Goal: Information Seeking & Learning: Learn about a topic

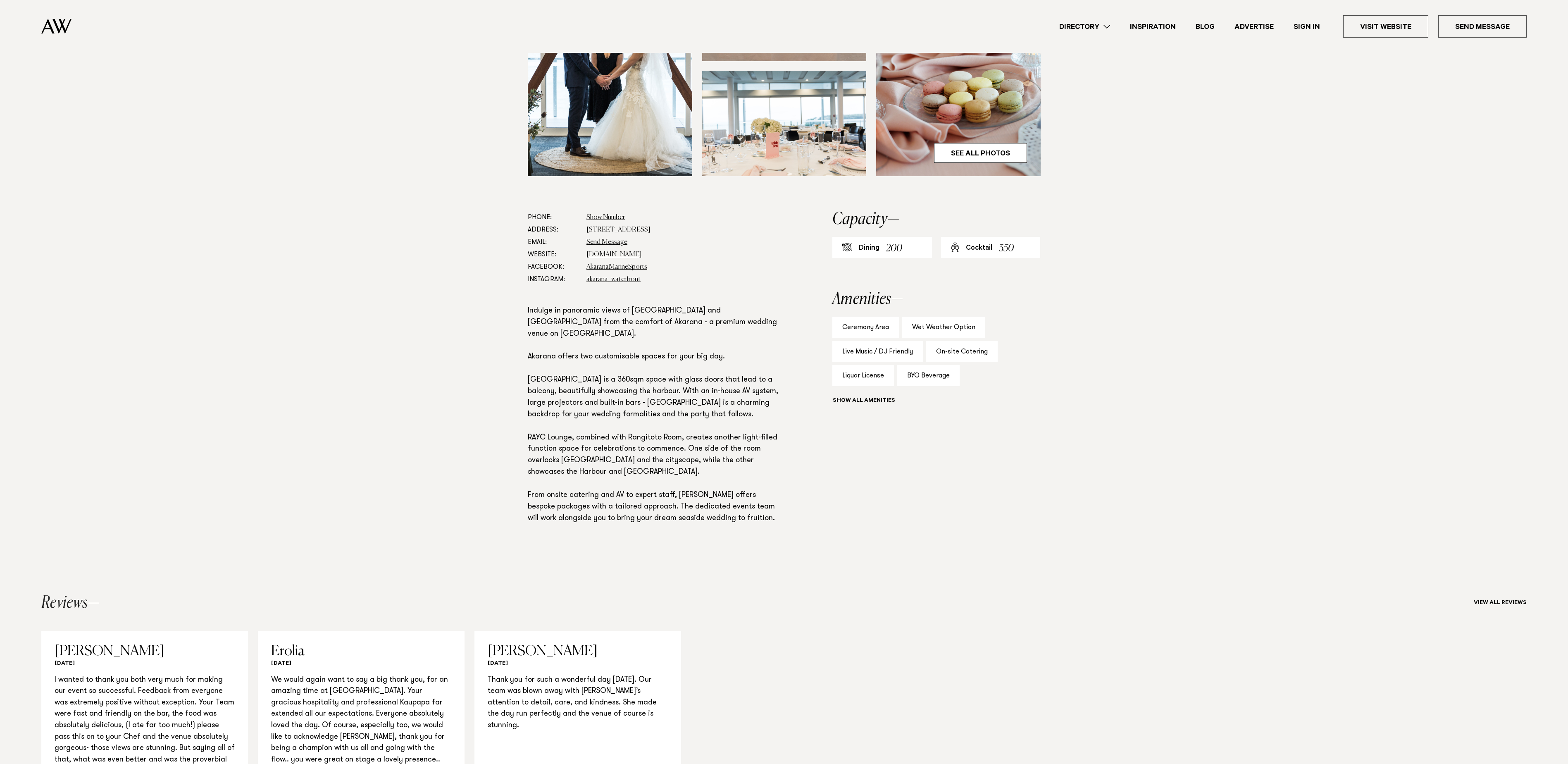
scroll to position [166, 0]
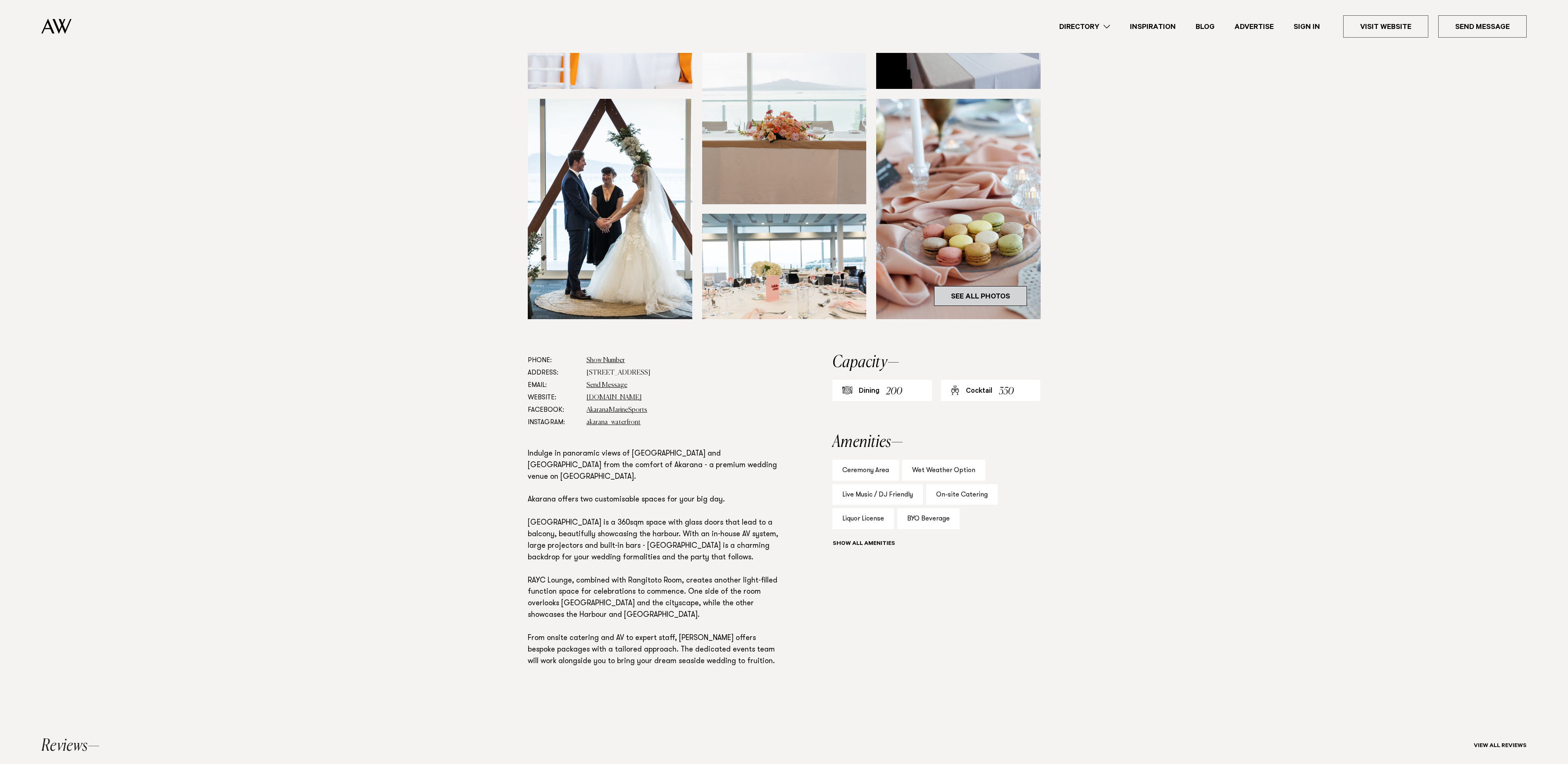
click at [975, 288] on link "See All Photos" at bounding box center [980, 296] width 93 height 20
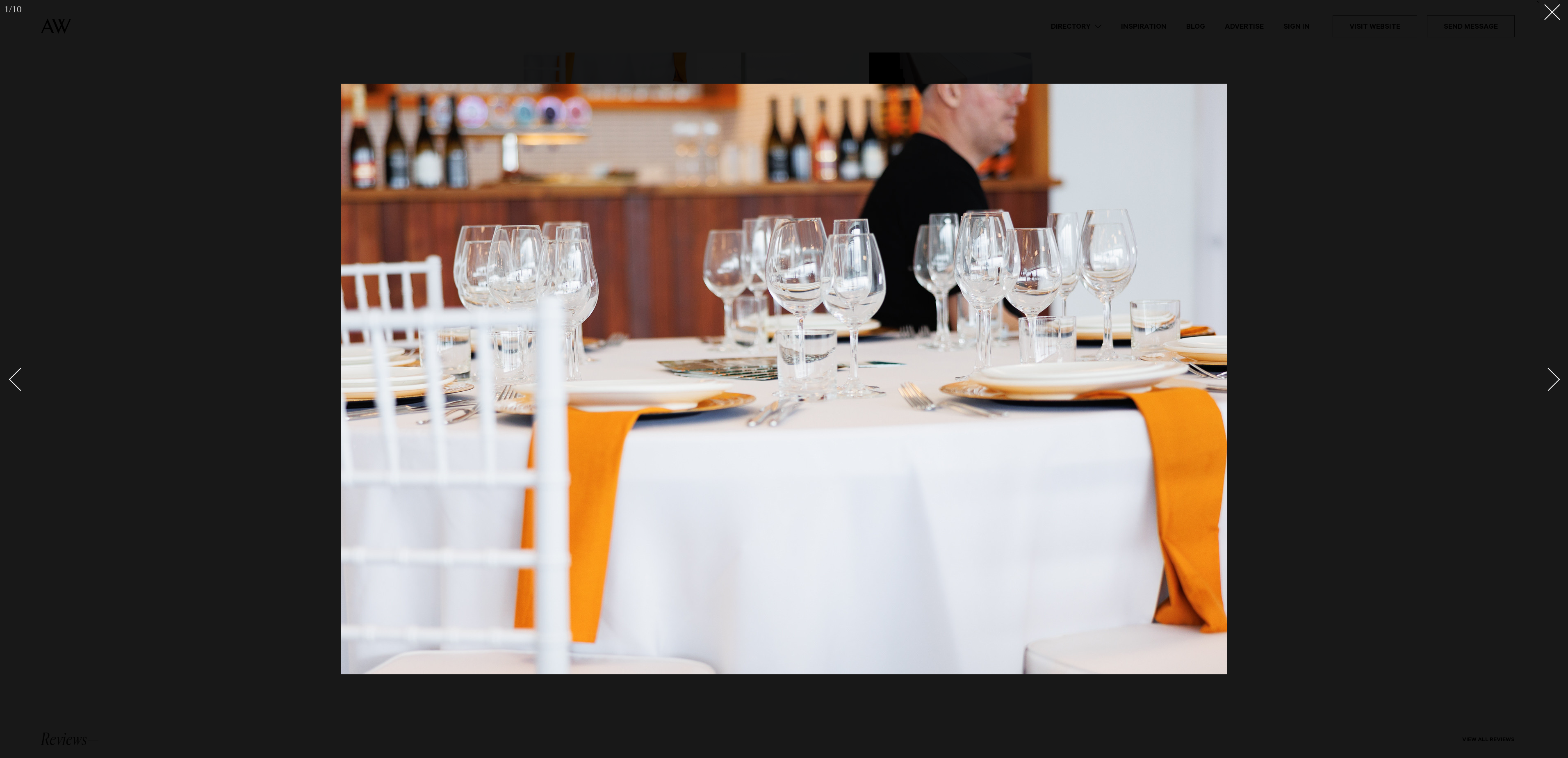
click at [1546, 382] on div "Next slide" at bounding box center [1548, 379] width 23 height 23
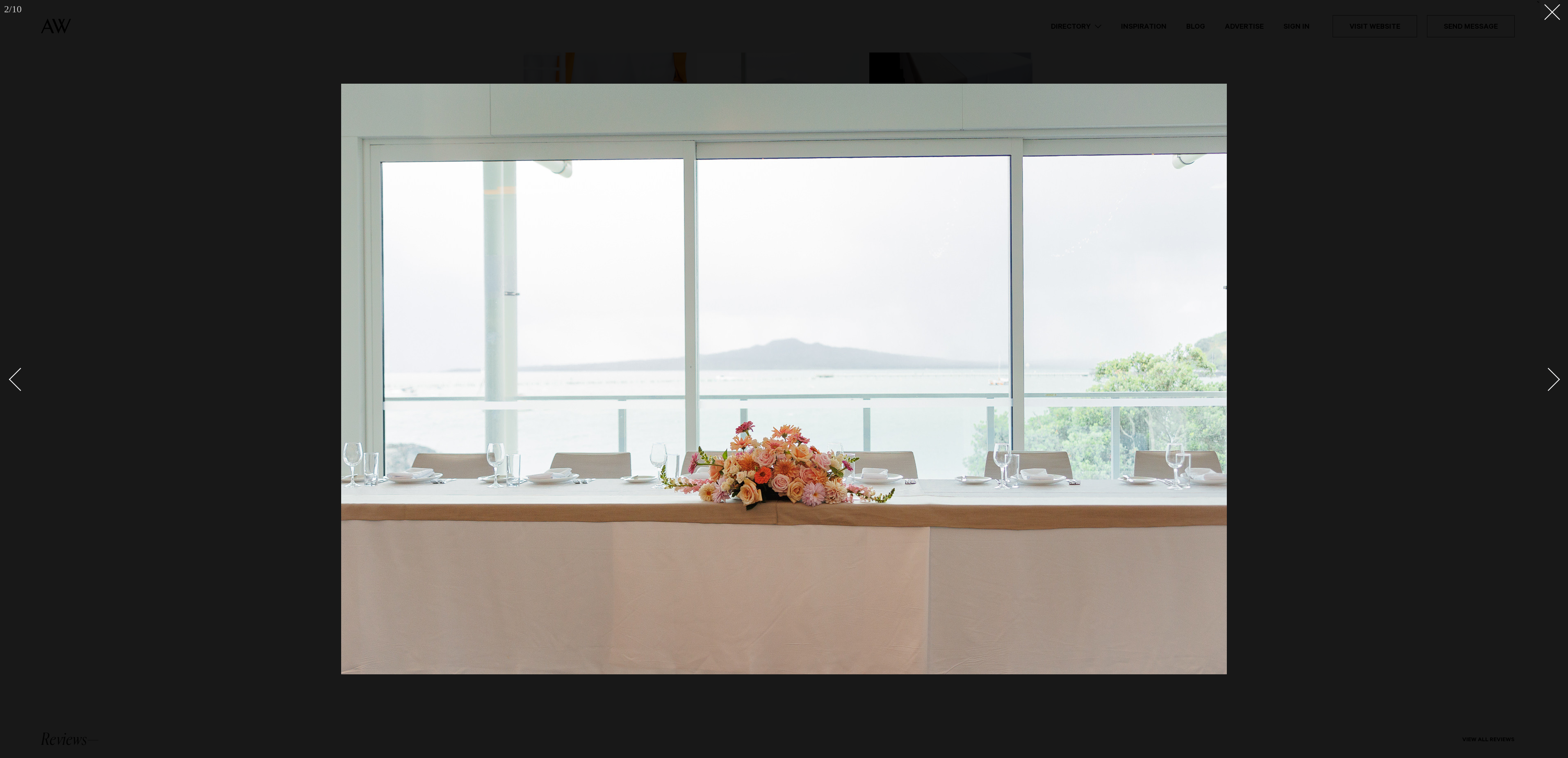
click at [1544, 377] on div "Next slide" at bounding box center [1548, 379] width 23 height 23
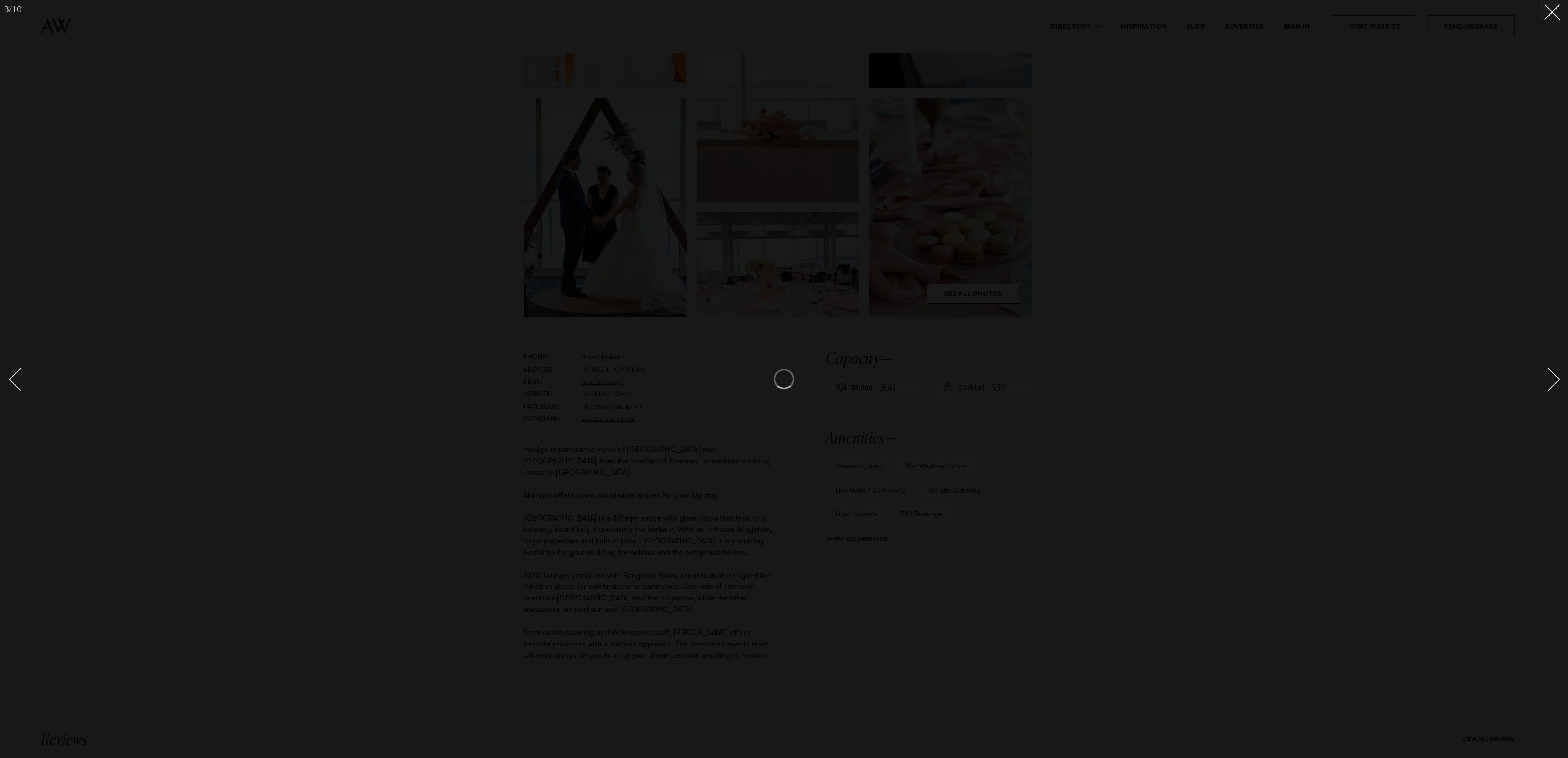
click at [1542, 371] on link at bounding box center [1543, 379] width 29 height 41
click at [1550, 14] on line at bounding box center [1552, 12] width 15 height 15
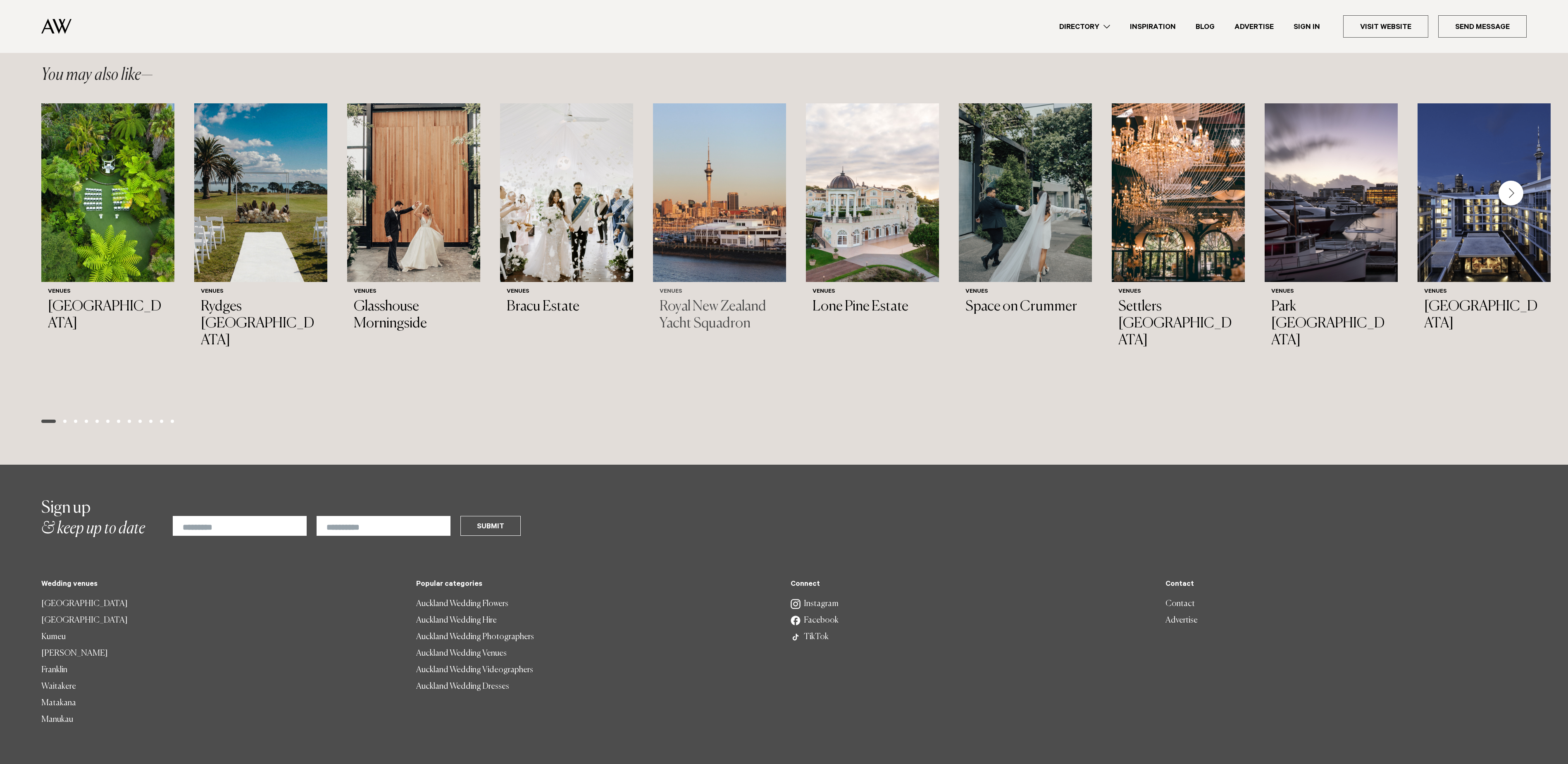
scroll to position [1157, 0]
